Goal: Task Accomplishment & Management: Complete application form

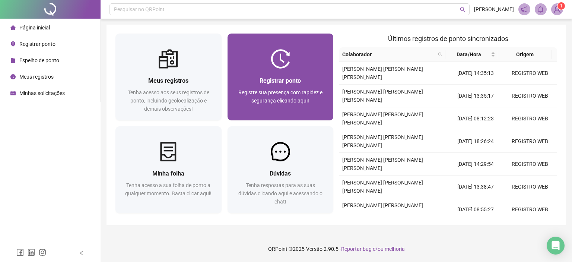
click at [263, 86] on div "Registrar ponto Registre sua presença com rapidez e segurança clicando aqui!" at bounding box center [280, 94] width 88 height 37
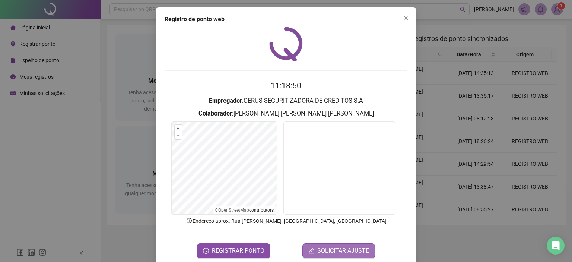
click at [320, 250] on span "SOLICITAR AJUSTE" at bounding box center [343, 250] width 52 height 9
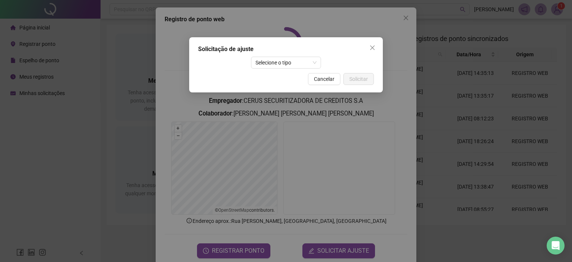
click at [447, 25] on div "Solicitação de ajuste Selecione o tipo Cancelar Solicitar" at bounding box center [286, 131] width 572 height 262
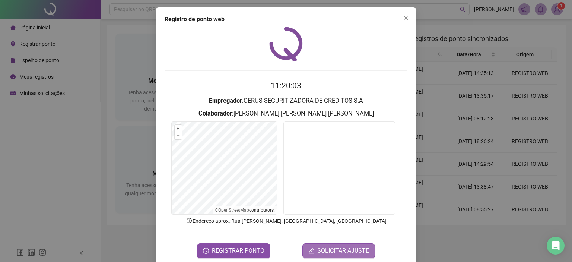
click at [339, 252] on span "SOLICITAR AJUSTE" at bounding box center [343, 250] width 52 height 9
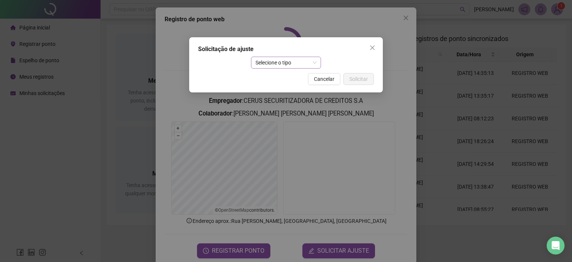
click at [279, 61] on span "Selecione o tipo" at bounding box center [285, 62] width 61 height 11
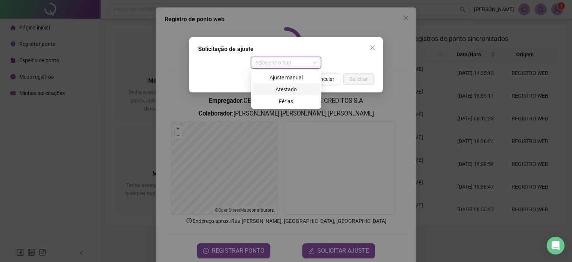
click at [279, 89] on div "Atestado" at bounding box center [286, 89] width 58 height 8
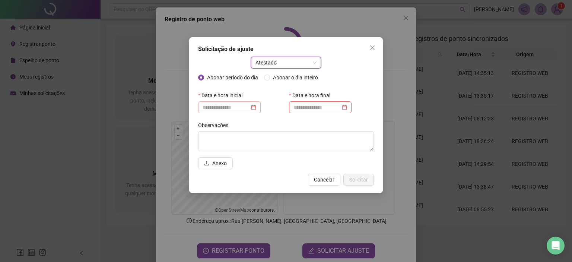
click at [256, 108] on div at bounding box center [230, 107] width 54 height 8
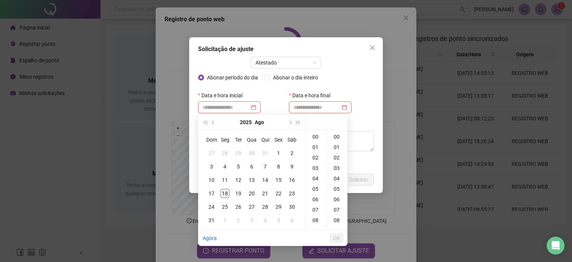
click at [225, 195] on div "18" at bounding box center [224, 193] width 9 height 9
click at [316, 221] on div "08" at bounding box center [316, 220] width 18 height 10
click at [340, 137] on div "00" at bounding box center [337, 136] width 18 height 10
type input "**********"
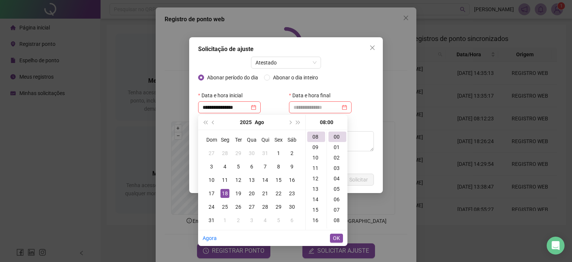
click at [334, 236] on span "OK" at bounding box center [336, 238] width 7 height 8
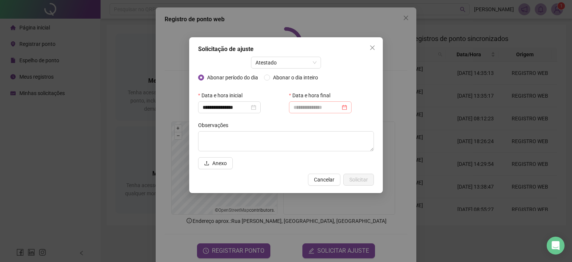
click at [347, 107] on div at bounding box center [320, 107] width 54 height 8
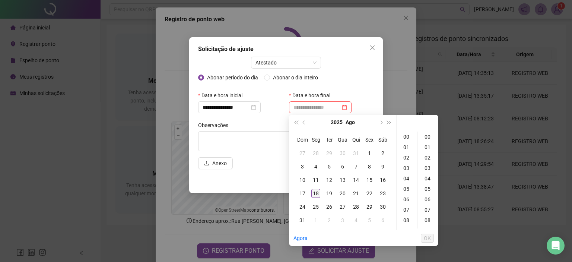
click at [314, 195] on div "18" at bounding box center [315, 193] width 9 height 9
click at [407, 197] on div "11" at bounding box center [407, 198] width 18 height 10
click at [427, 134] on div "21" at bounding box center [428, 132] width 18 height 10
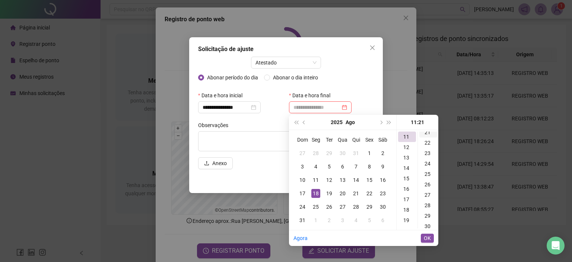
scroll to position [219, 0]
type input "**********"
click at [429, 238] on span "OK" at bounding box center [427, 238] width 7 height 8
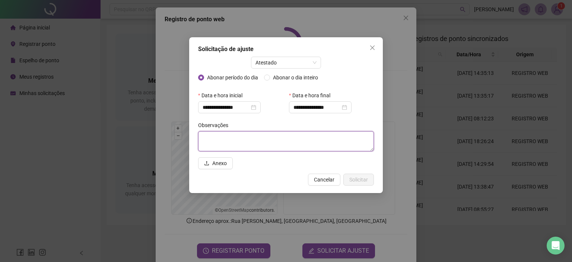
click at [255, 143] on textarea at bounding box center [286, 141] width 176 height 20
type textarea "*"
type textarea "**********"
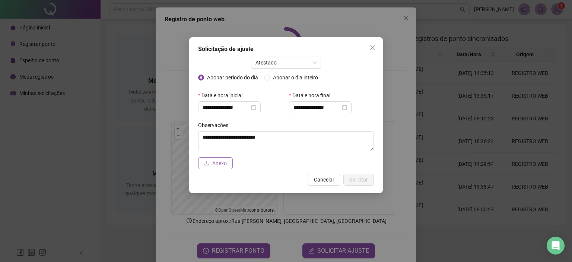
click at [209, 165] on icon "upload" at bounding box center [206, 163] width 5 height 5
click at [355, 181] on span "Solicitar" at bounding box center [358, 179] width 19 height 8
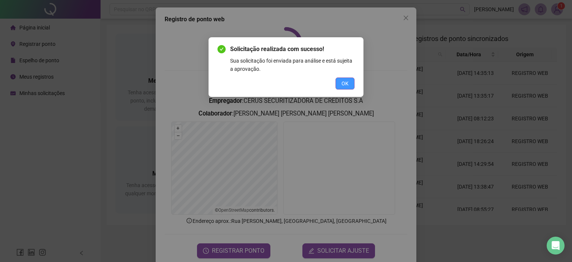
click at [346, 85] on span "OK" at bounding box center [344, 83] width 7 height 8
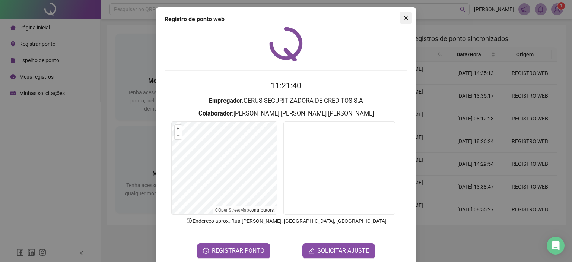
click at [406, 19] on span "Close" at bounding box center [406, 18] width 12 height 6
